Goal: Navigation & Orientation: Find specific page/section

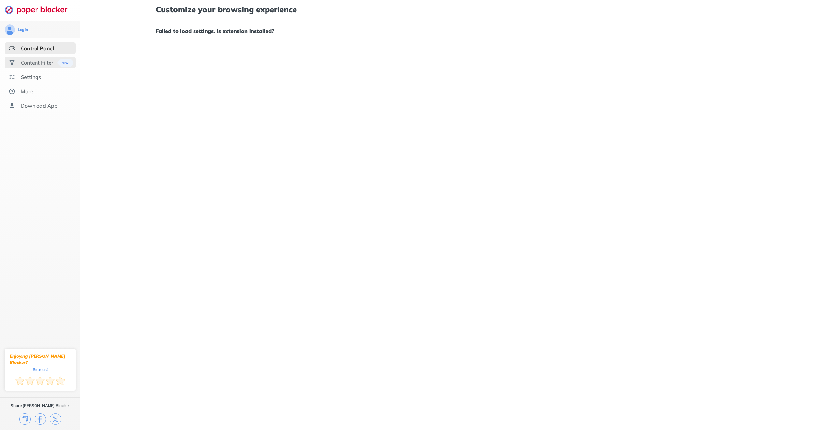
click at [36, 63] on div "Content Filter" at bounding box center [37, 62] width 33 height 7
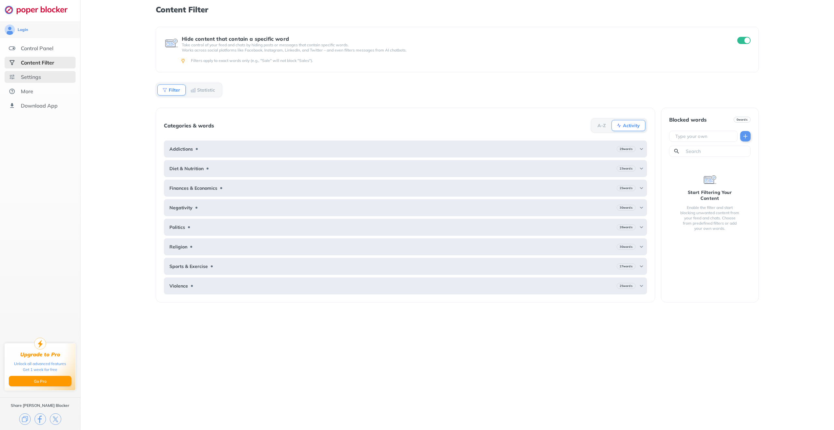
click at [38, 80] on div "Settings" at bounding box center [31, 77] width 20 height 7
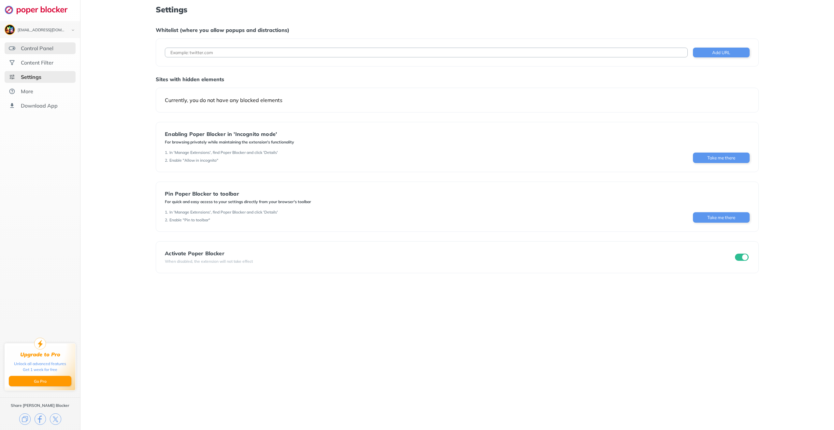
click at [34, 49] on div "Control Panel" at bounding box center [37, 48] width 33 height 7
